Goal: Task Accomplishment & Management: Manage account settings

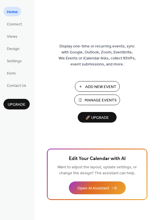
click at [99, 100] on span "Manage Events" at bounding box center [101, 101] width 32 height 6
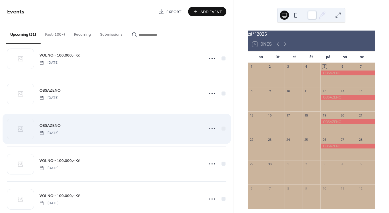
scroll to position [693, 0]
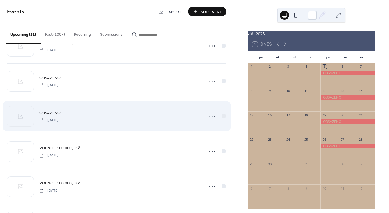
click at [130, 123] on div "OBSAZENO [DATE]" at bounding box center [116, 116] width 219 height 35
click at [209, 116] on circle at bounding box center [209, 116] width 1 height 1
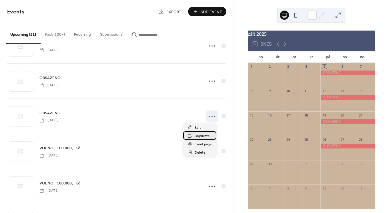
click at [200, 138] on span "Duplicate" at bounding box center [202, 136] width 15 height 6
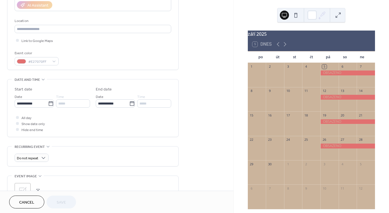
scroll to position [108, 0]
click at [33, 105] on input "**********" at bounding box center [31, 103] width 33 height 8
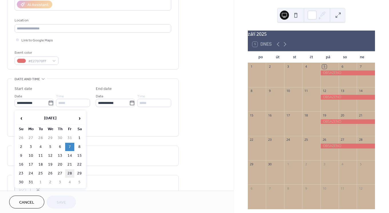
click at [69, 174] on td "28" at bounding box center [69, 174] width 9 height 8
type input "**********"
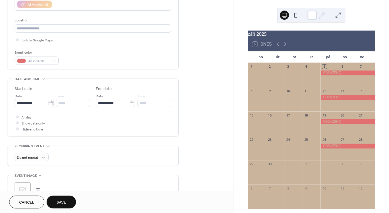
click at [63, 205] on span "Save" at bounding box center [61, 203] width 9 height 6
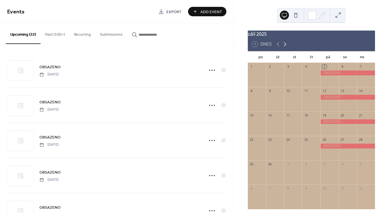
click at [283, 48] on icon at bounding box center [285, 44] width 7 height 7
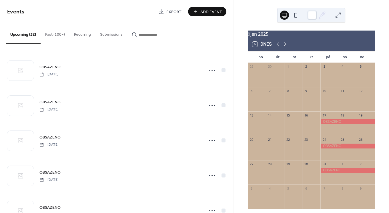
click at [283, 48] on icon at bounding box center [285, 44] width 7 height 7
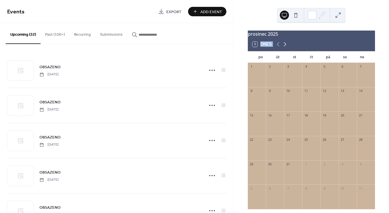
click at [283, 48] on icon at bounding box center [285, 44] width 7 height 7
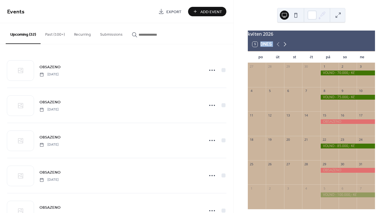
click at [283, 48] on icon at bounding box center [285, 44] width 7 height 7
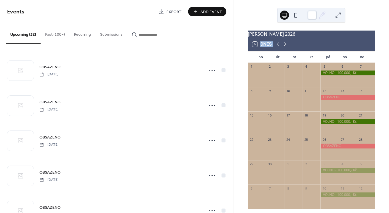
click at [283, 48] on icon at bounding box center [285, 44] width 7 height 7
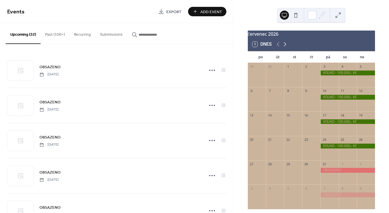
click at [283, 48] on icon at bounding box center [285, 44] width 7 height 7
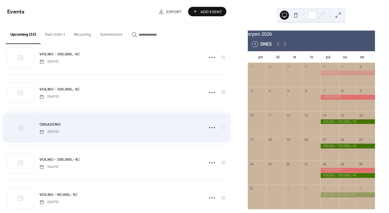
scroll to position [789, 0]
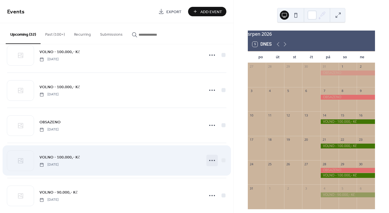
click at [209, 161] on icon at bounding box center [212, 160] width 9 height 9
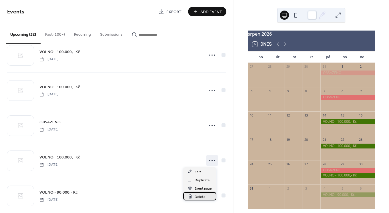
click at [198, 196] on span "Delete" at bounding box center [200, 197] width 11 height 6
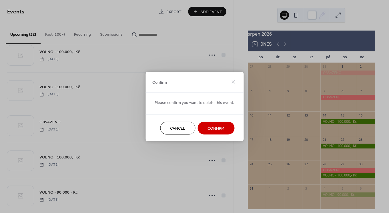
click at [208, 131] on span "Confirm" at bounding box center [216, 129] width 17 height 6
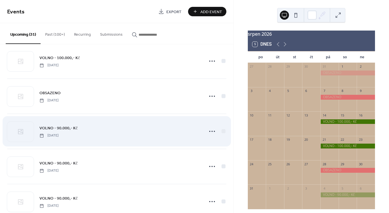
scroll to position [821, 0]
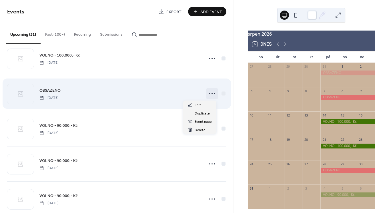
click at [209, 94] on icon at bounding box center [212, 93] width 9 height 9
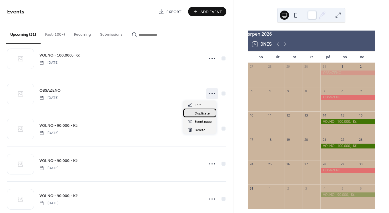
click at [202, 112] on span "Duplicate" at bounding box center [202, 114] width 15 height 6
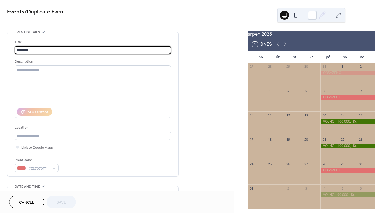
scroll to position [111, 0]
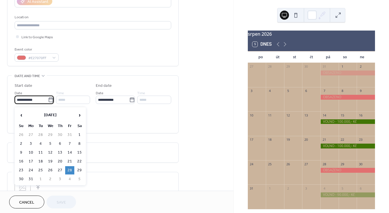
click at [27, 100] on input "**********" at bounding box center [31, 100] width 33 height 8
click at [69, 179] on td "4" at bounding box center [69, 179] width 9 height 8
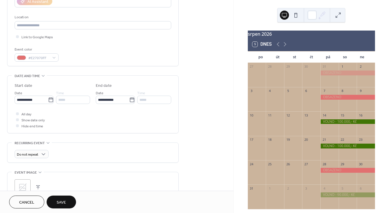
type input "**********"
click at [66, 202] on span "Save" at bounding box center [61, 203] width 9 height 6
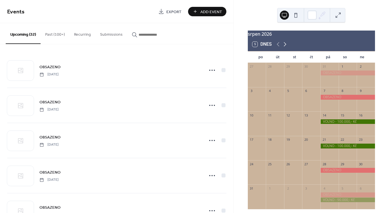
click at [285, 47] on icon at bounding box center [285, 44] width 7 height 7
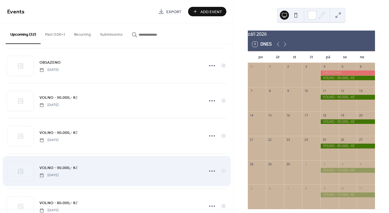
scroll to position [880, 0]
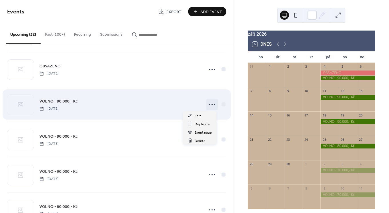
click at [214, 105] on circle at bounding box center [214, 104] width 1 height 1
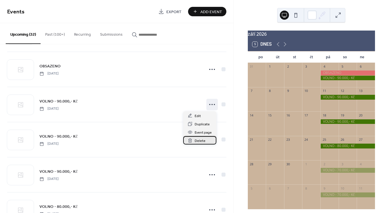
click at [206, 139] on div "Delete" at bounding box center [199, 140] width 33 height 8
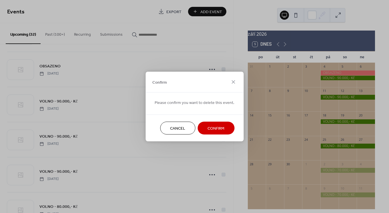
click at [211, 129] on span "Confirm" at bounding box center [216, 129] width 17 height 6
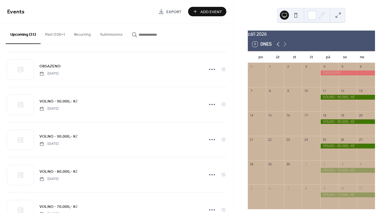
click at [277, 47] on icon at bounding box center [278, 44] width 3 height 4
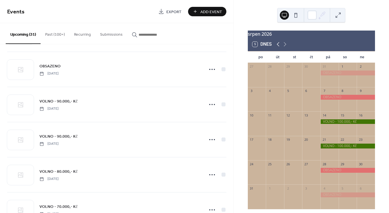
click at [277, 46] on icon at bounding box center [278, 44] width 7 height 7
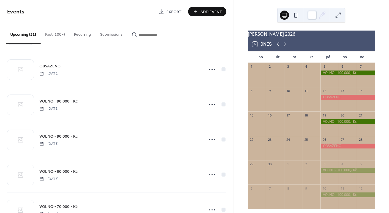
click at [277, 47] on icon at bounding box center [278, 44] width 7 height 7
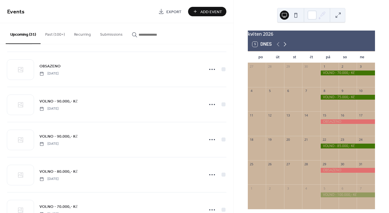
click at [284, 47] on icon at bounding box center [285, 44] width 7 height 7
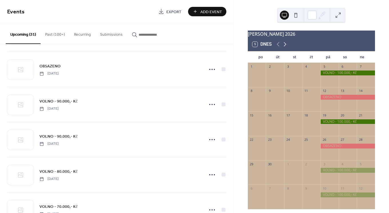
click at [284, 47] on icon at bounding box center [285, 44] width 7 height 7
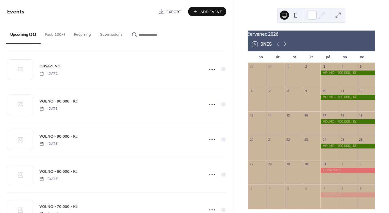
click at [284, 47] on icon at bounding box center [285, 44] width 7 height 7
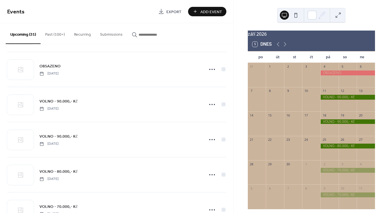
scroll to position [0, 0]
